Goal: Task Accomplishment & Management: Manage account settings

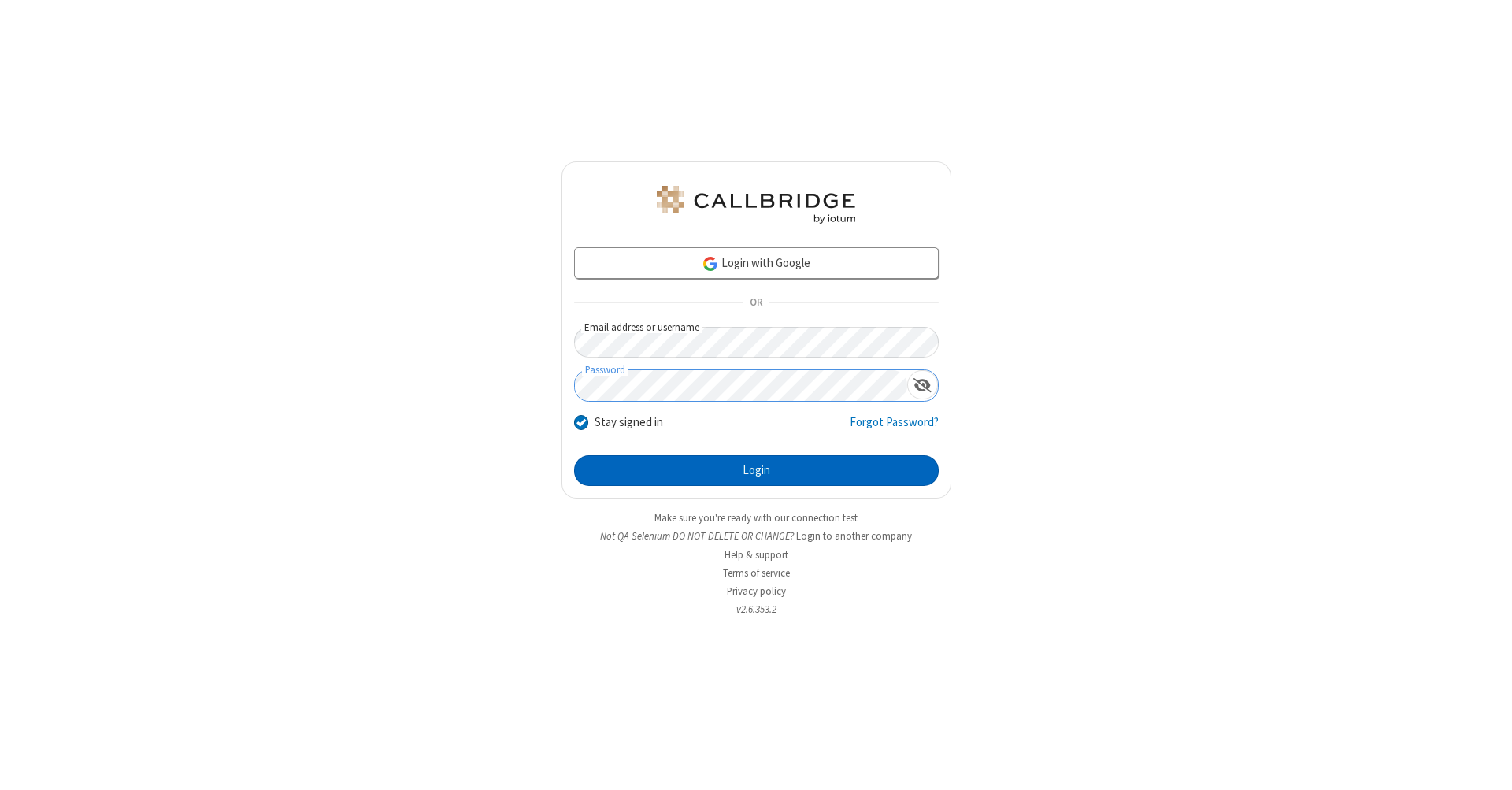
click at [756, 471] on button "Login" at bounding box center [756, 471] width 365 height 32
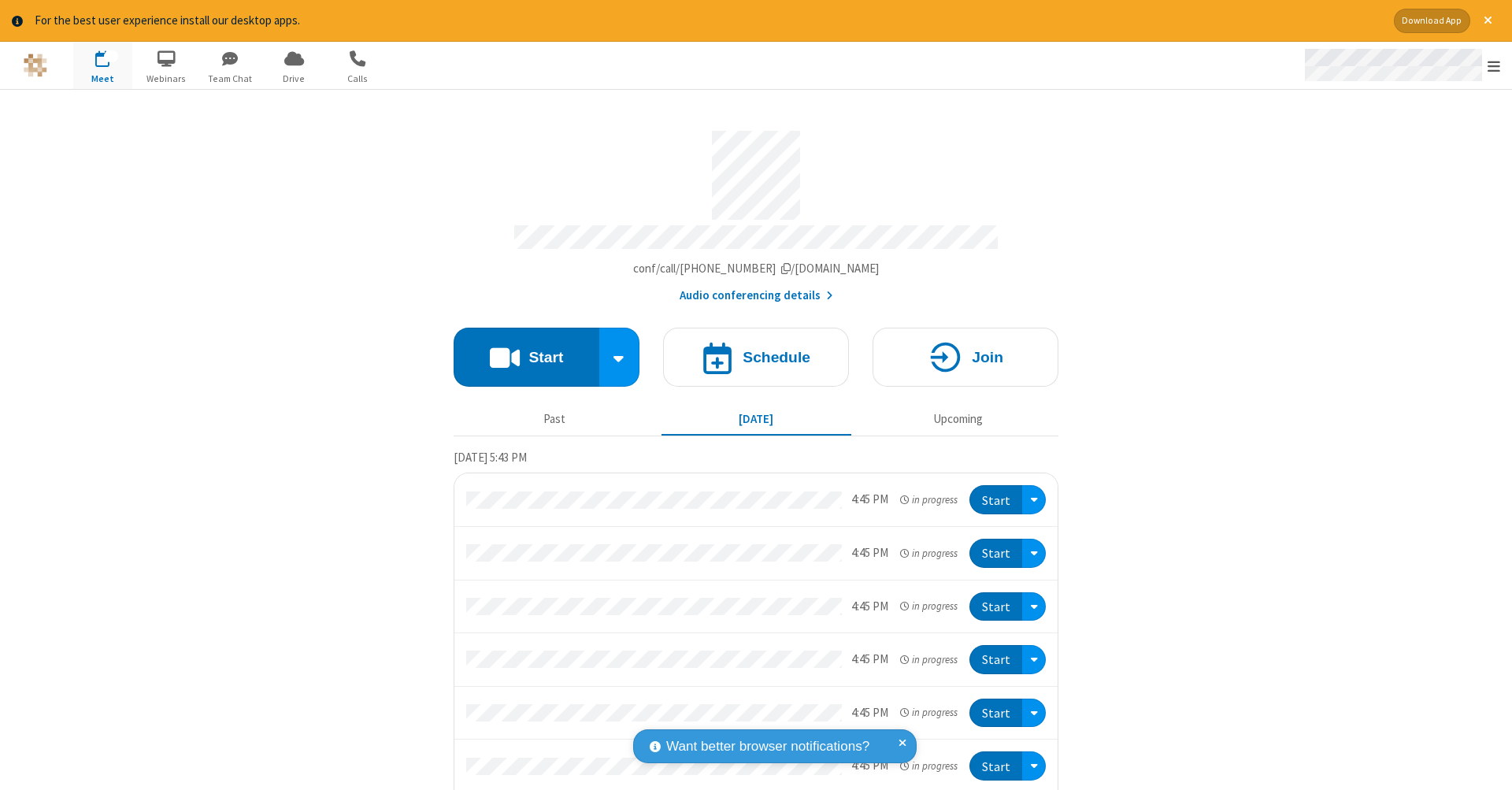
click at [1494, 66] on span "Open menu" at bounding box center [1494, 66] width 13 height 16
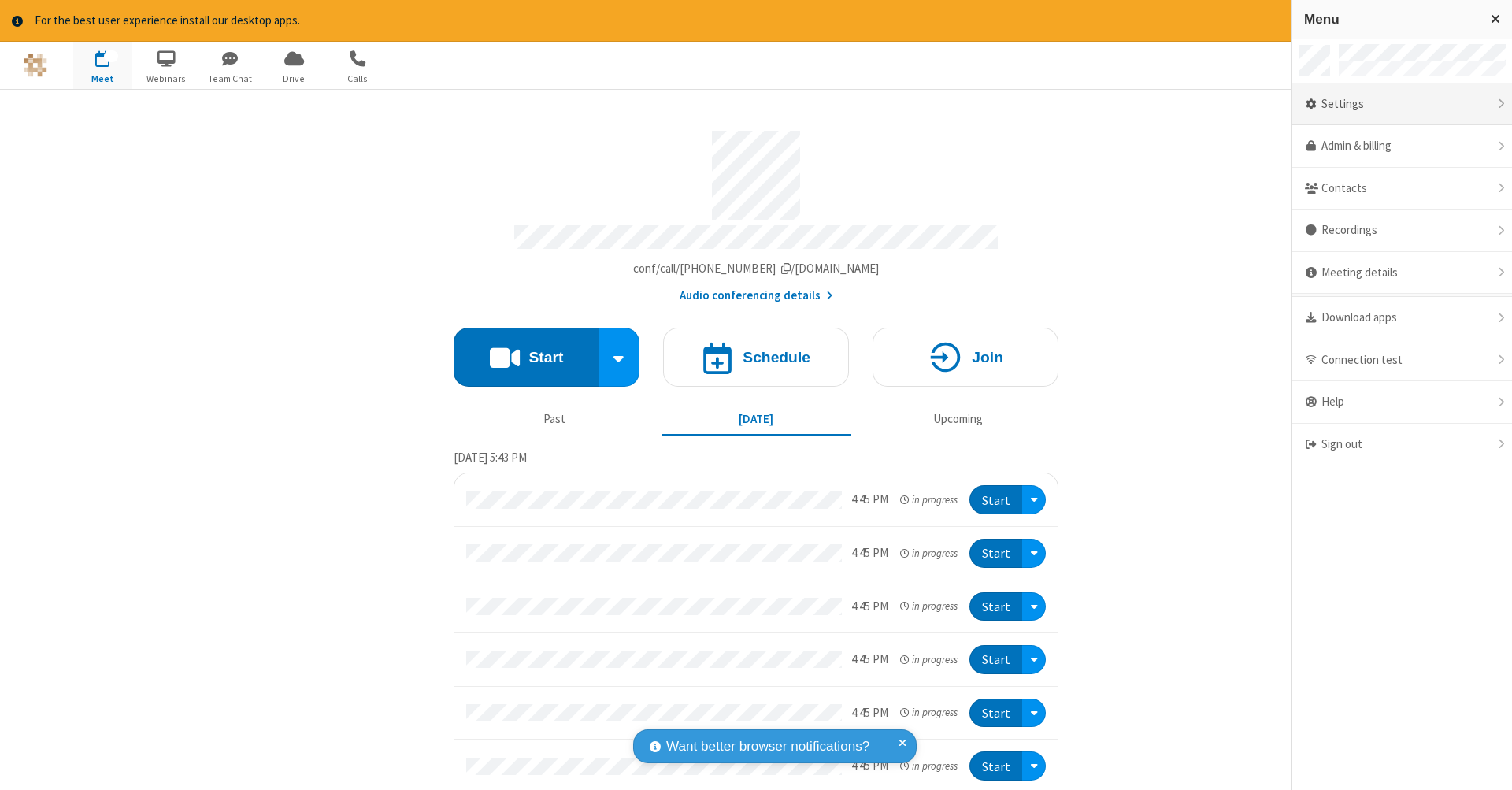
click at [1402, 103] on div "Settings" at bounding box center [1402, 104] width 220 height 43
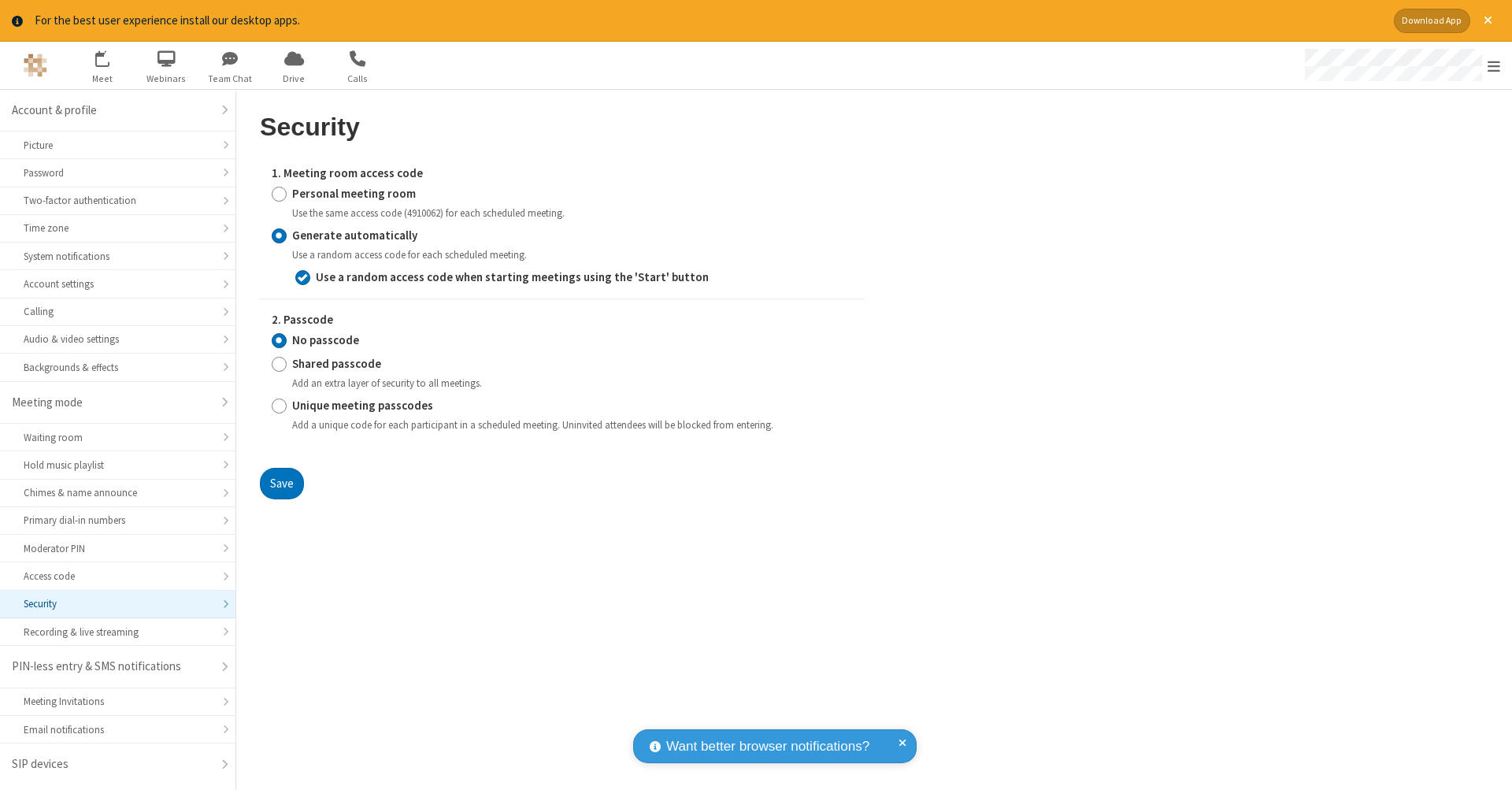
click at [279, 192] on input "Personal meeting room" at bounding box center [279, 193] width 15 height 17
radio input "true"
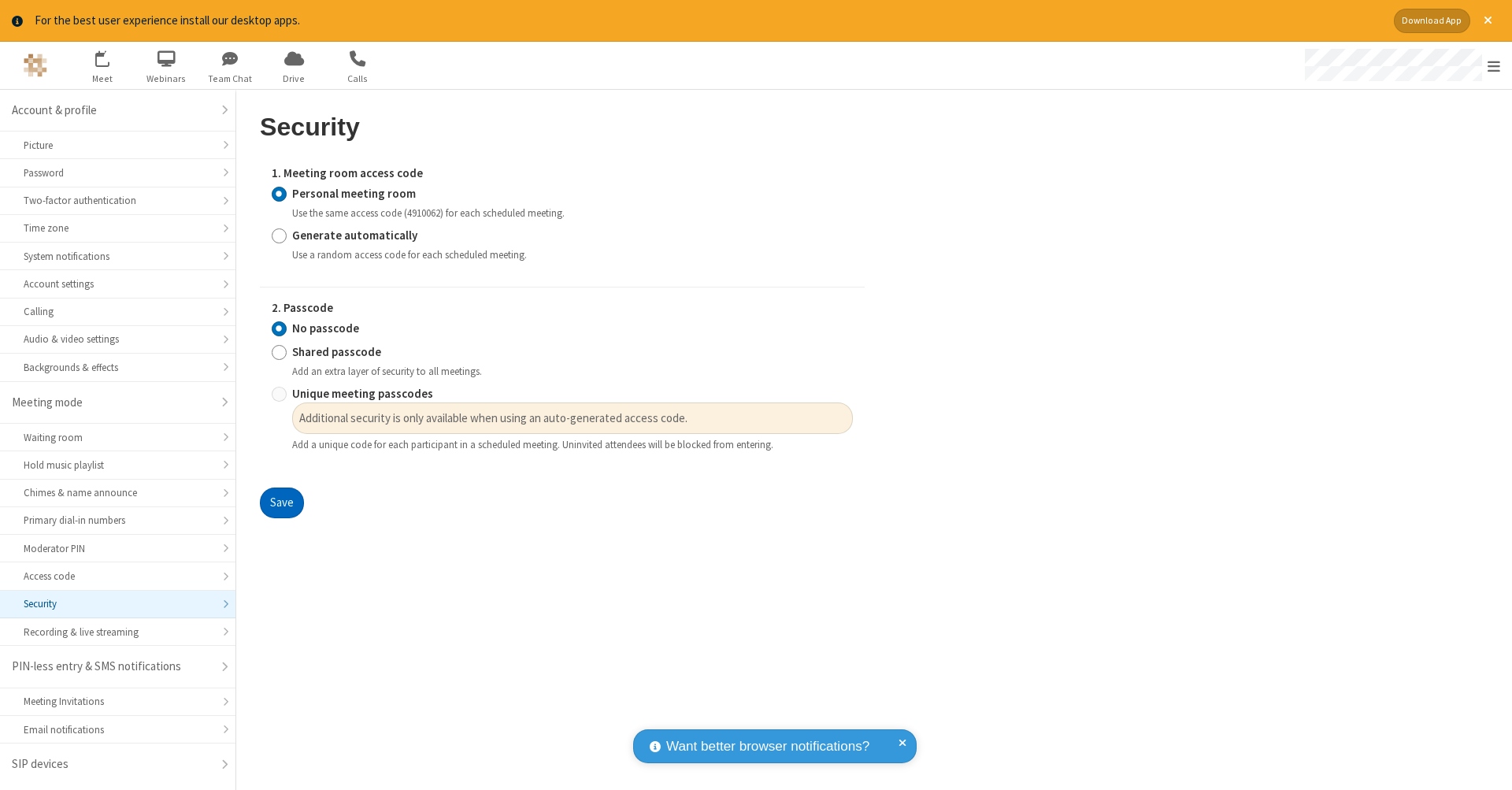
click at [281, 499] on button "Save" at bounding box center [282, 504] width 45 height 32
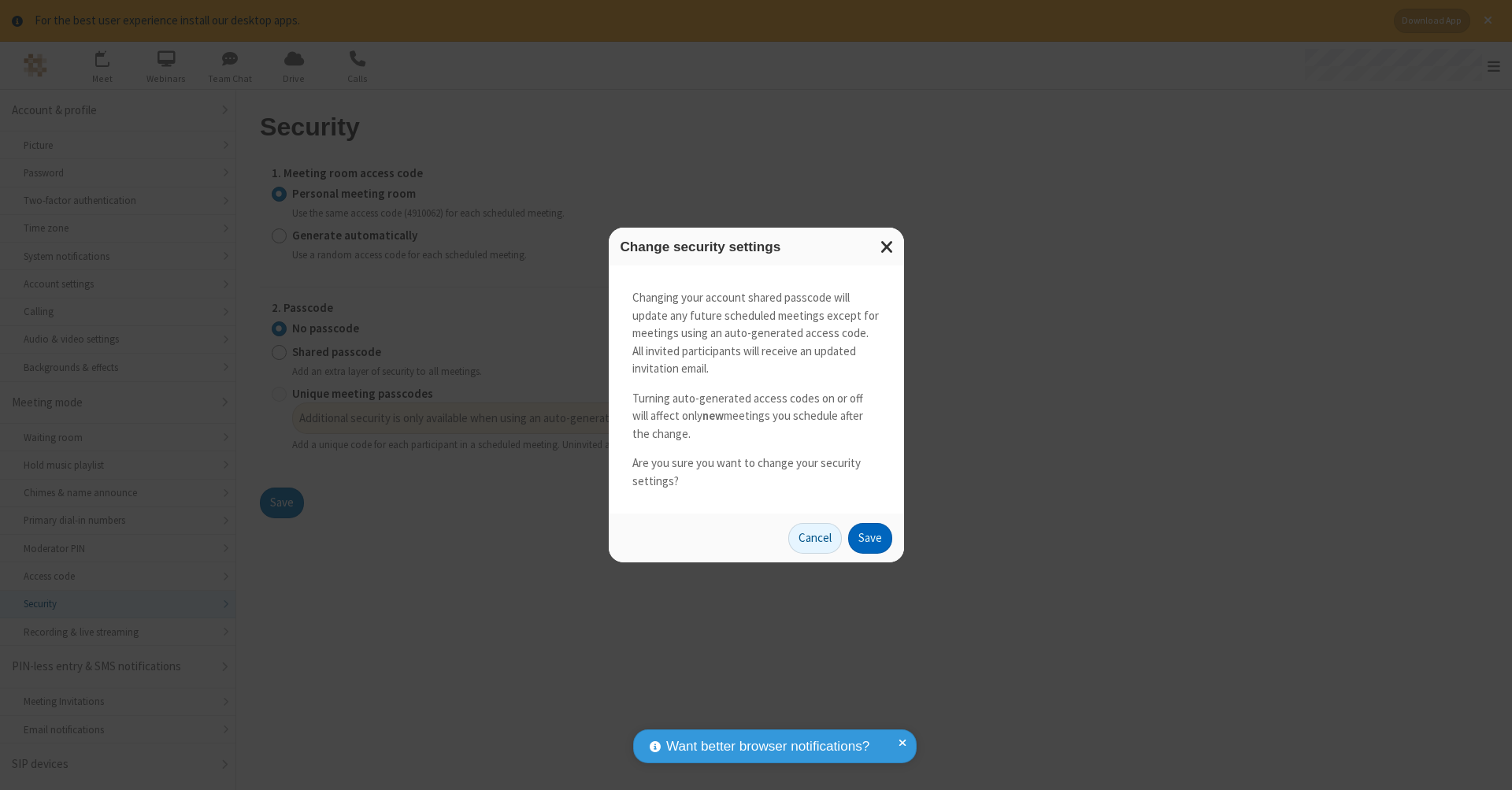
click at [870, 536] on button "Save" at bounding box center [870, 540] width 45 height 32
